Goal: Find specific page/section: Find specific page/section

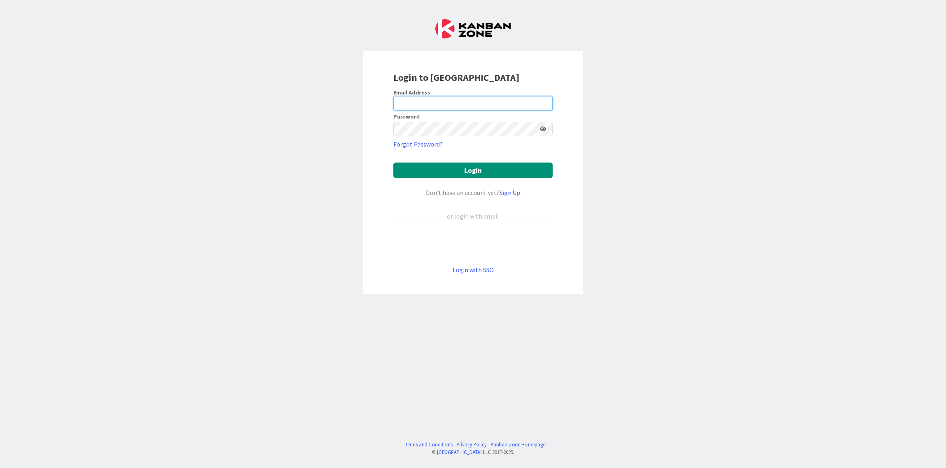
type input "[PERSON_NAME][EMAIL_ADDRESS][DOMAIN_NAME]"
click at [456, 170] on button "Login" at bounding box center [472, 170] width 159 height 16
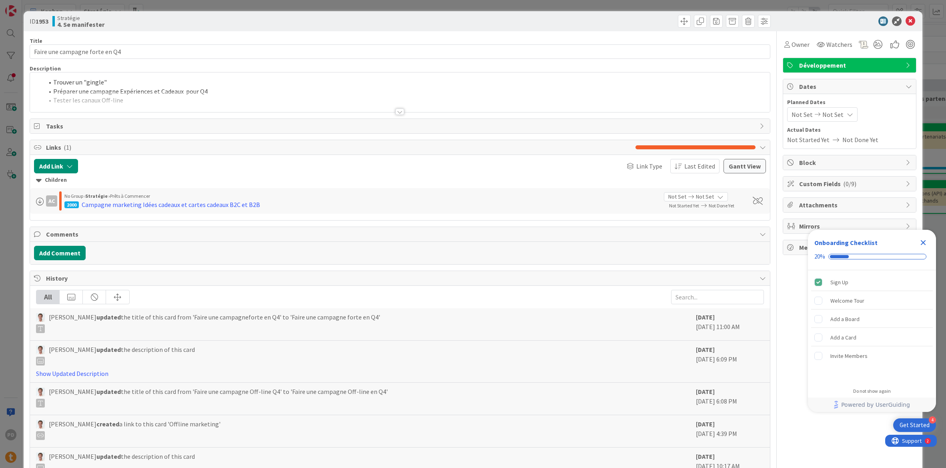
click at [8, 42] on div "ID 1953 Stratégie 4. Se manifester Title 30 / 128 Faire une campagne forte en Q…" at bounding box center [473, 234] width 946 height 468
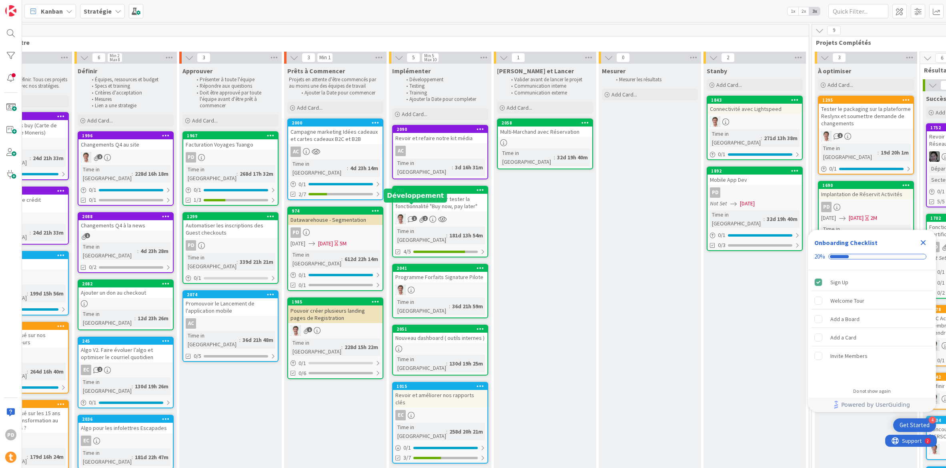
scroll to position [0, 1772]
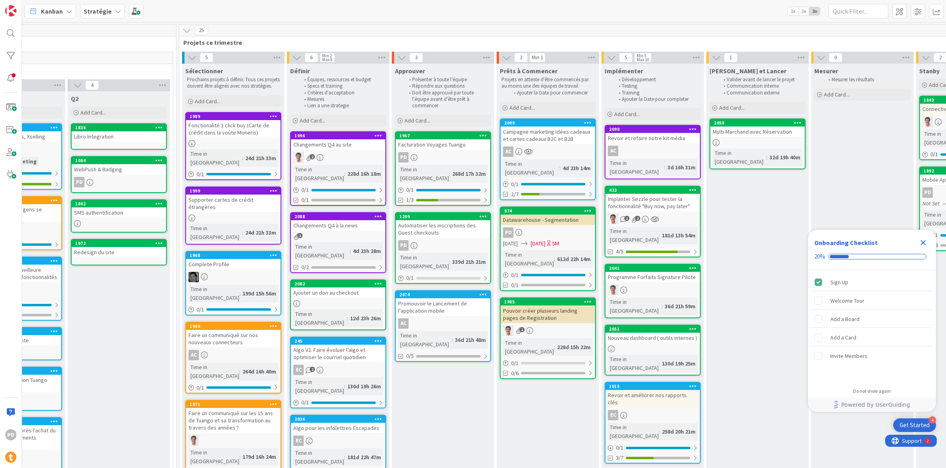
click at [925, 243] on icon "Close Checklist" at bounding box center [923, 243] width 10 height 10
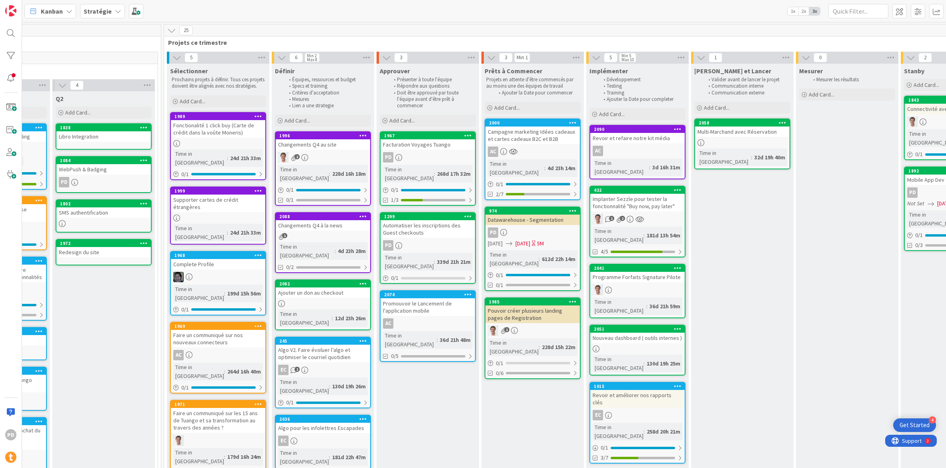
scroll to position [0, 1798]
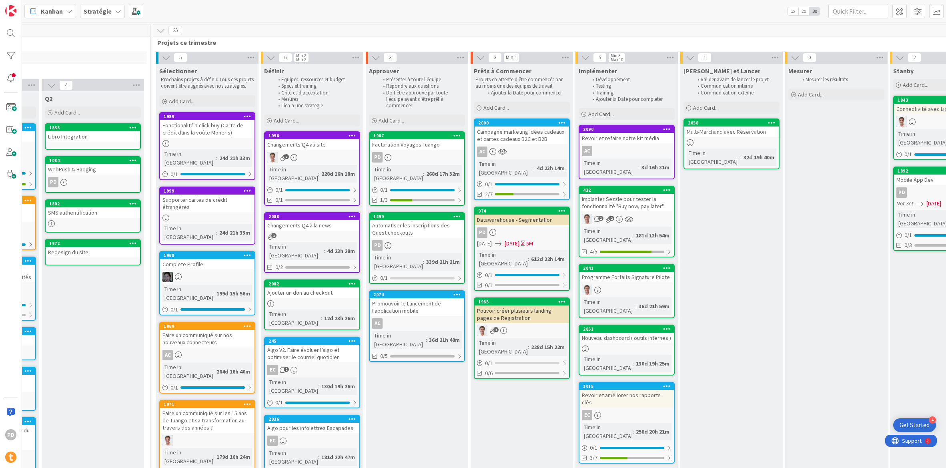
click at [548, 305] on div "Pouvoir créer plusieurs landing pages de Registration" at bounding box center [522, 314] width 94 height 18
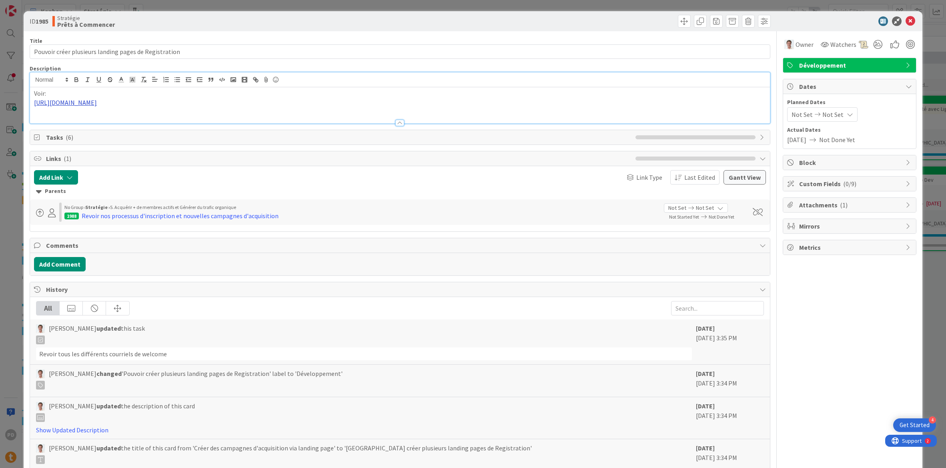
click at [146, 90] on div "Voir: [URL][DOMAIN_NAME]" at bounding box center [400, 105] width 740 height 36
click at [154, 116] on link "[URL][DOMAIN_NAME]" at bounding box center [162, 118] width 55 height 10
